Goal: Information Seeking & Learning: Understand process/instructions

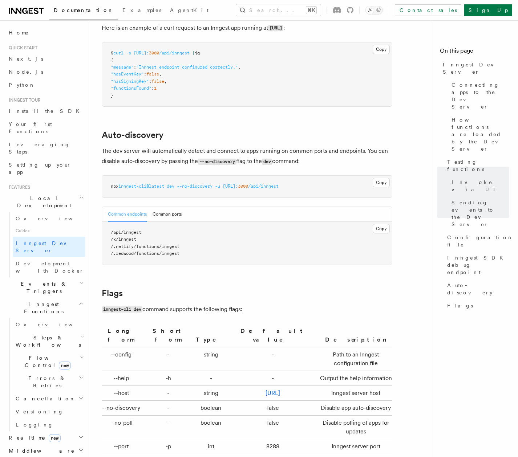
scroll to position [2170, 0]
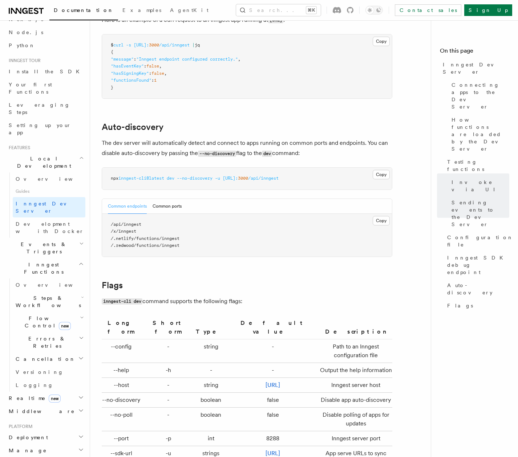
scroll to position [2153, 0]
click at [46, 122] on span "Setting up your app" at bounding box center [40, 128] width 62 height 13
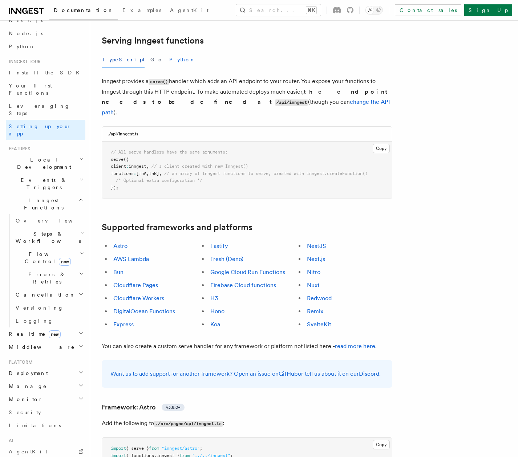
click at [169, 52] on button "Python" at bounding box center [182, 60] width 27 height 16
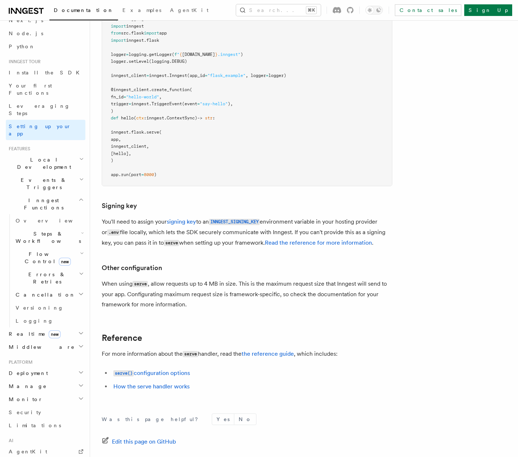
scroll to position [377, 0]
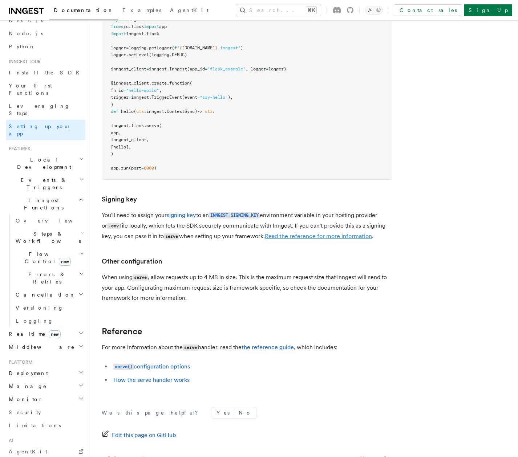
click at [318, 233] on link "Read the reference for more information" at bounding box center [318, 236] width 107 height 7
